Goal: Information Seeking & Learning: Learn about a topic

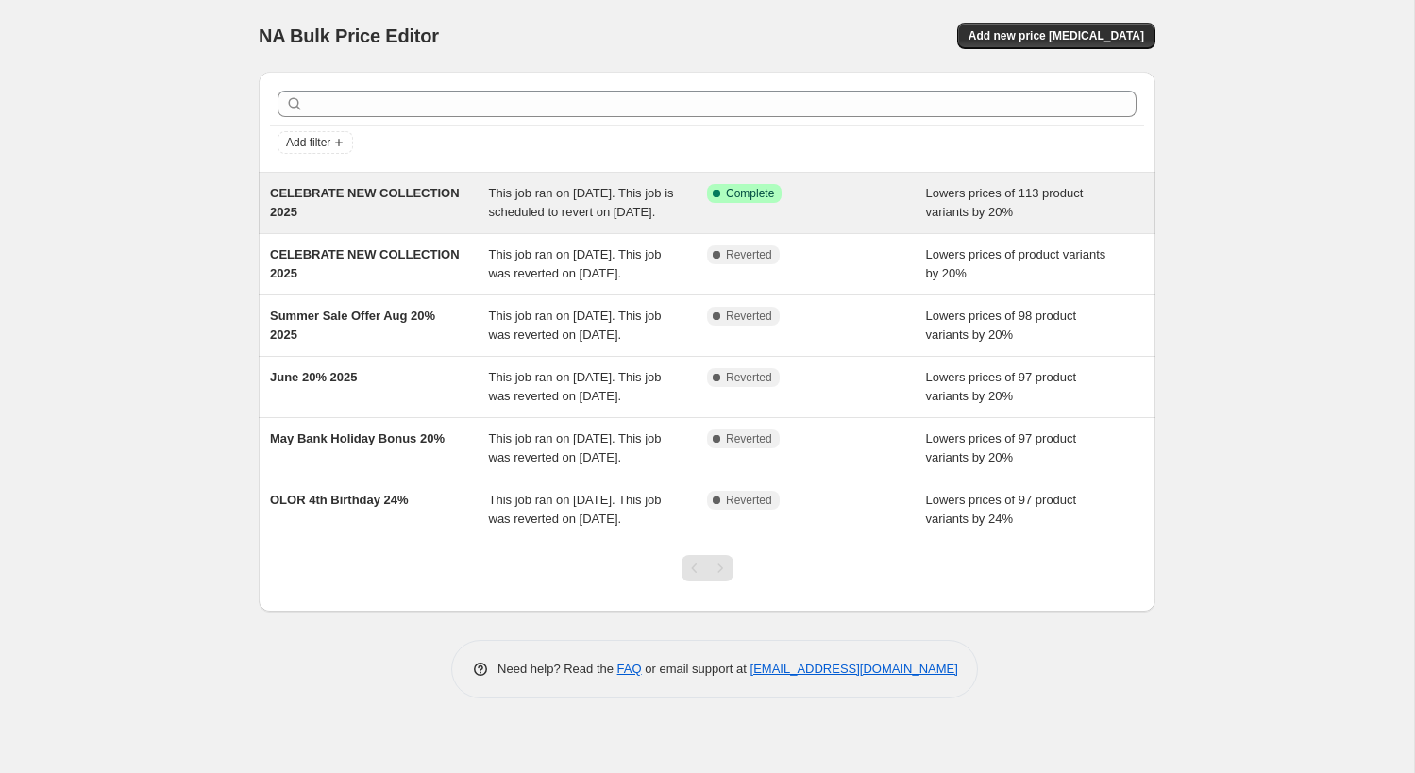
scroll to position [48, 0]
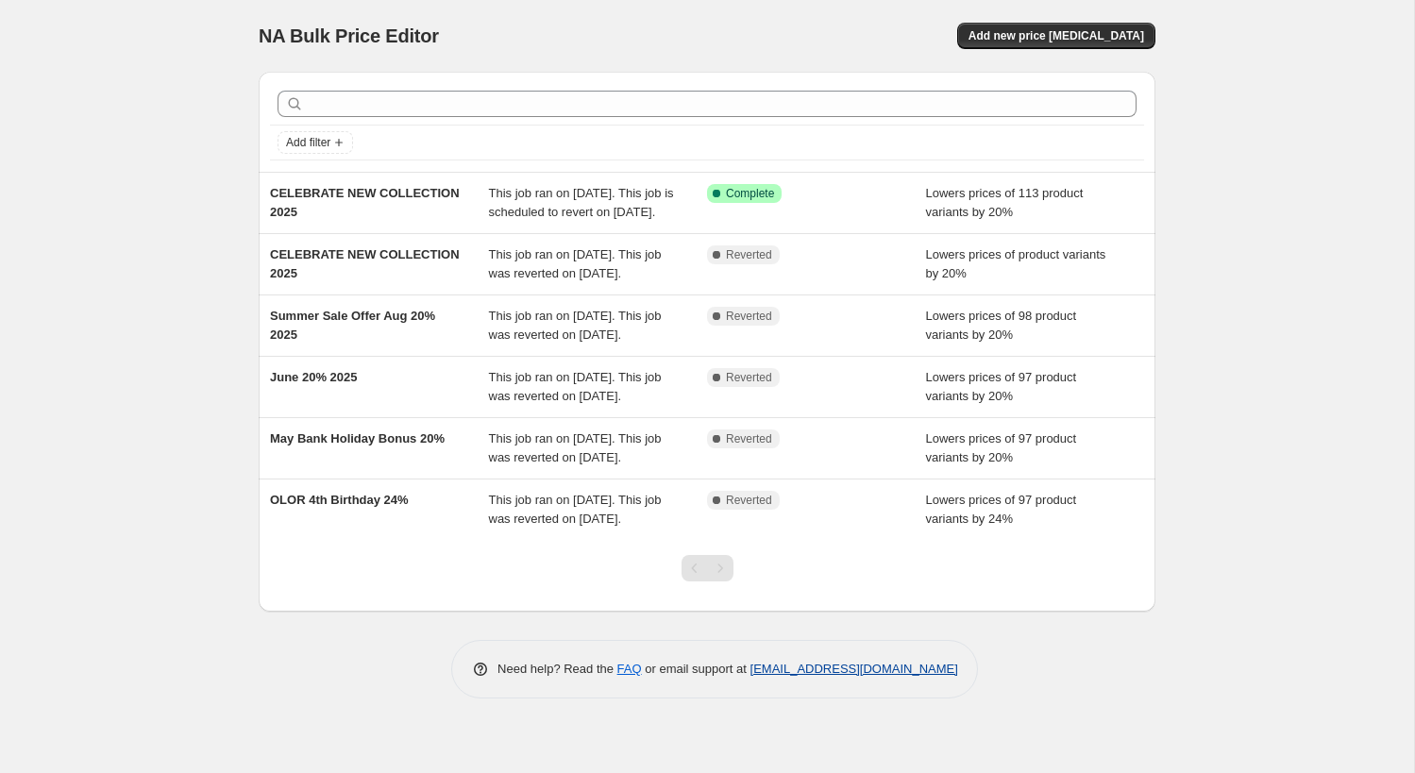
click at [815, 676] on link "[EMAIL_ADDRESS][DOMAIN_NAME]" at bounding box center [854, 669] width 208 height 14
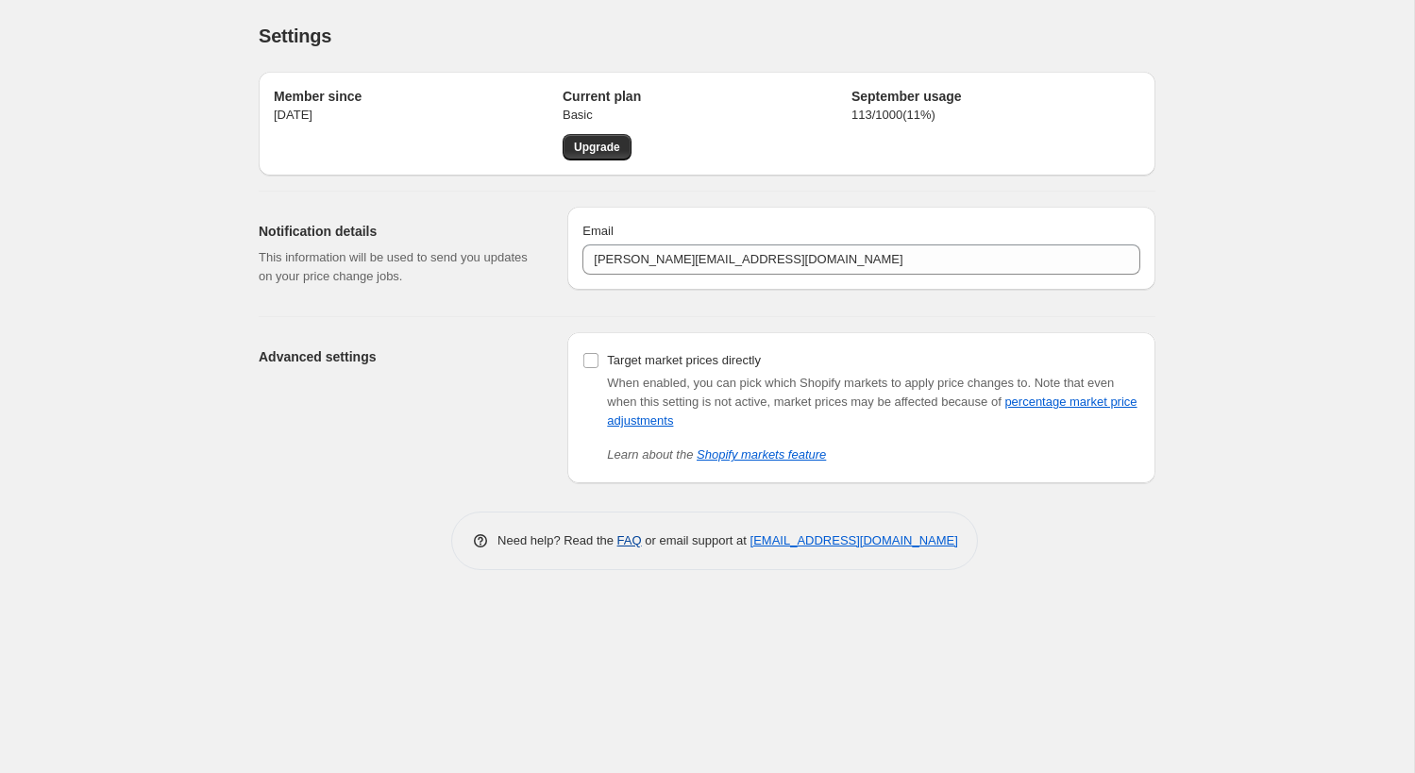
click at [617, 545] on link "FAQ" at bounding box center [629, 540] width 25 height 14
